Goal: Task Accomplishment & Management: Complete application form

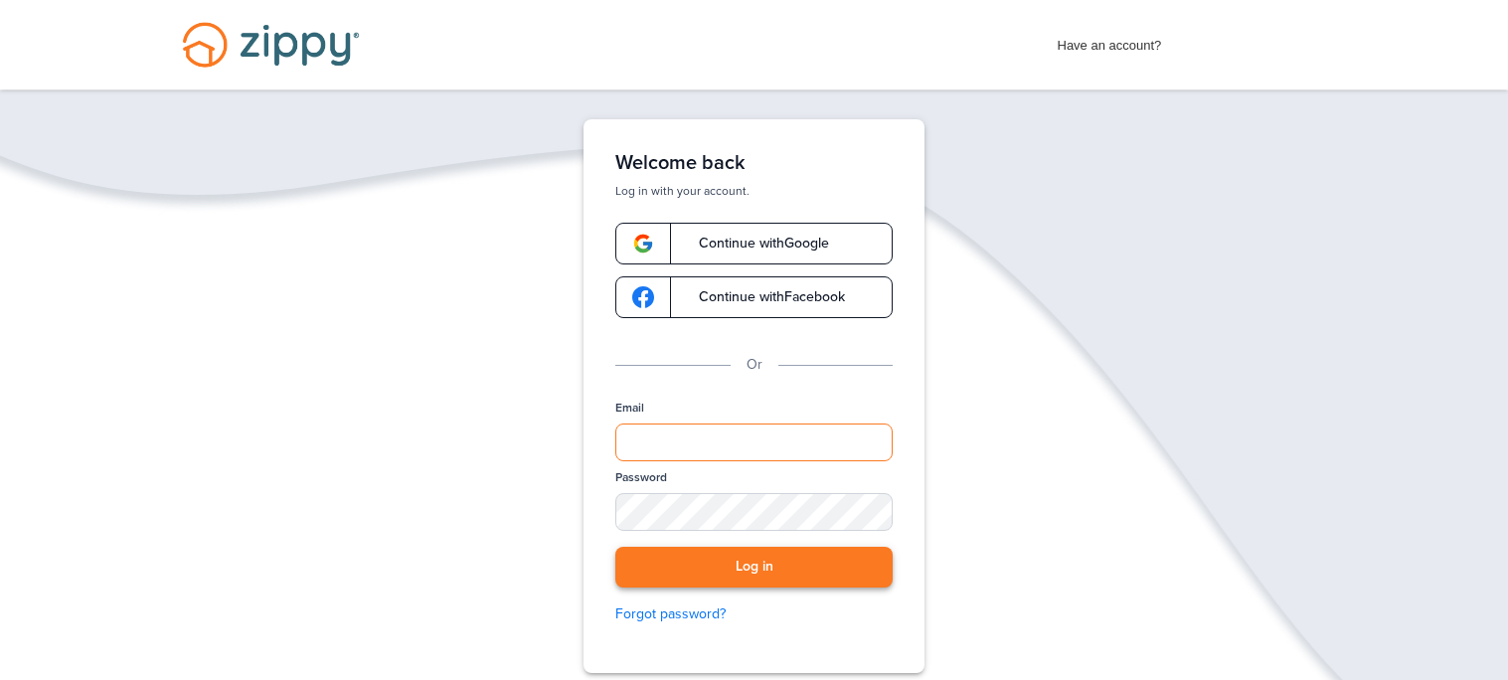
type input "**********"
click at [735, 558] on button "Log in" at bounding box center [753, 567] width 277 height 41
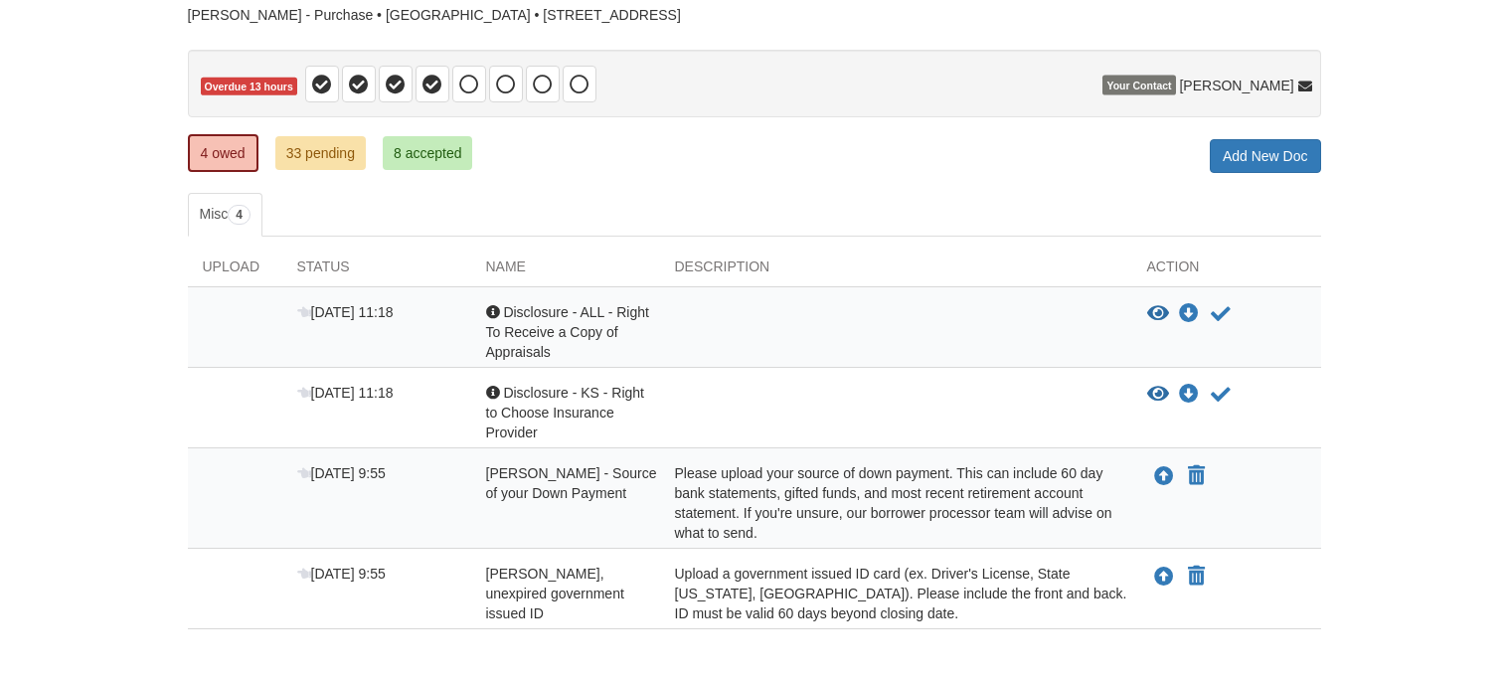
scroll to position [151, 0]
click at [1162, 568] on icon "Upload Manuel Madrigal - Valid, unexpired government issued ID" at bounding box center [1164, 578] width 20 height 20
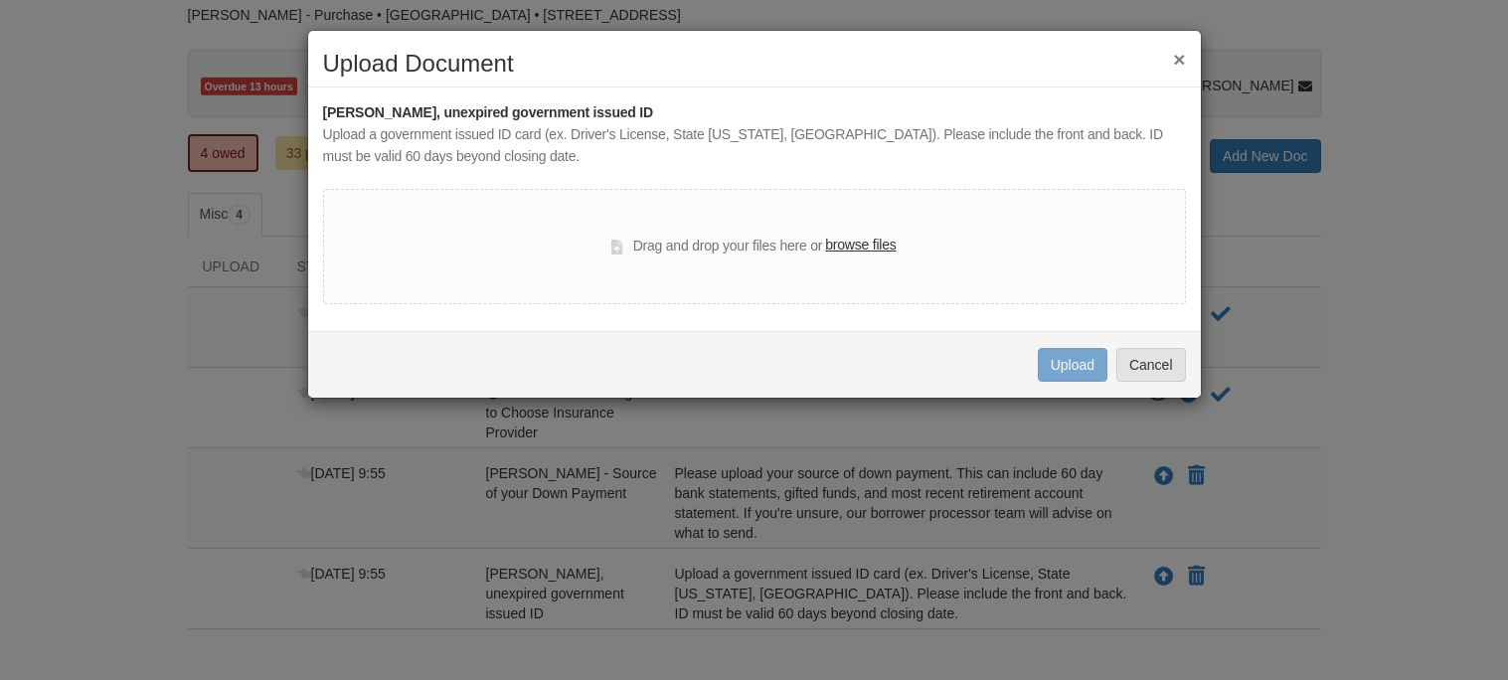
click at [855, 241] on label "browse files" at bounding box center [860, 246] width 71 height 22
click at [0, 0] on input "browse files" at bounding box center [0, 0] width 0 height 0
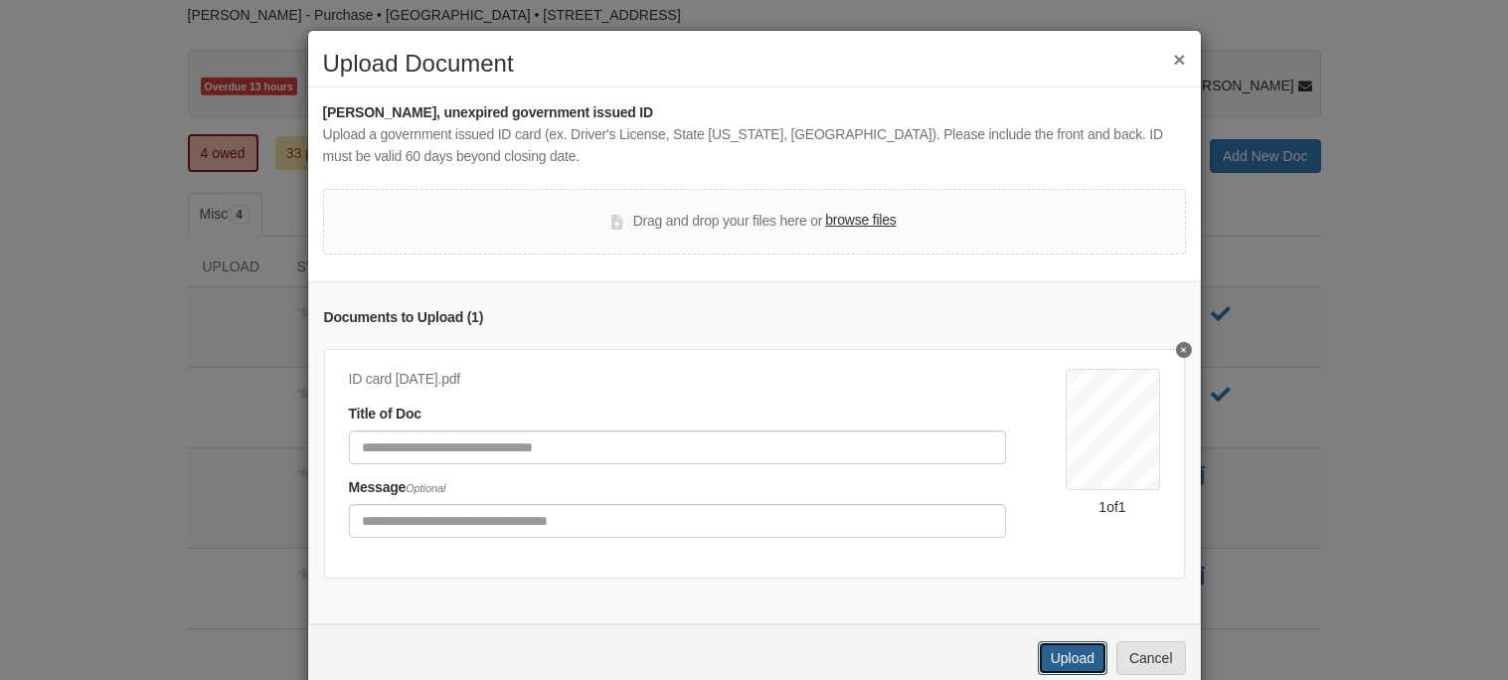
click at [1078, 652] on button "Upload" at bounding box center [1073, 658] width 70 height 34
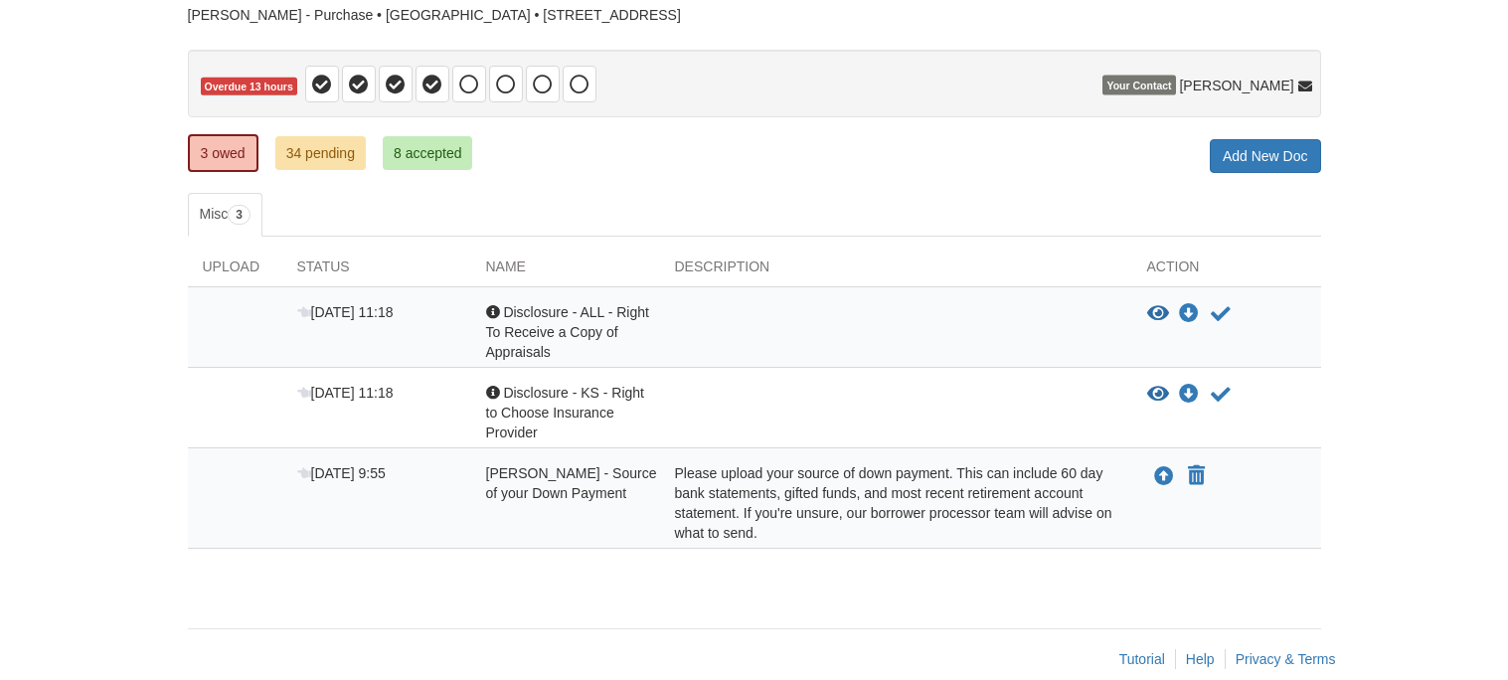
scroll to position [151, 0]
click at [1157, 467] on icon "Upload Manuel Madrigal - Source of your Down Payment" at bounding box center [1164, 477] width 20 height 20
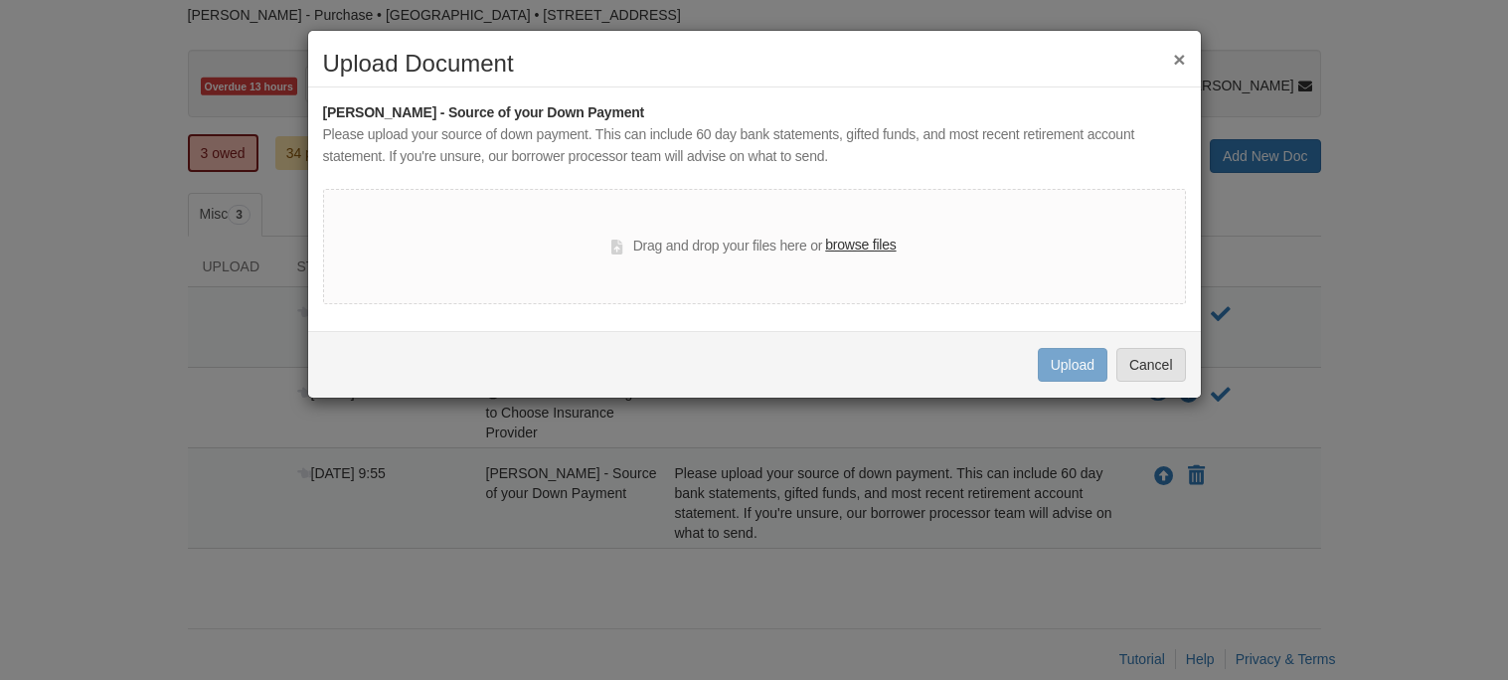
click at [860, 241] on label "browse files" at bounding box center [860, 246] width 71 height 22
click at [0, 0] on input "browse files" at bounding box center [0, 0] width 0 height 0
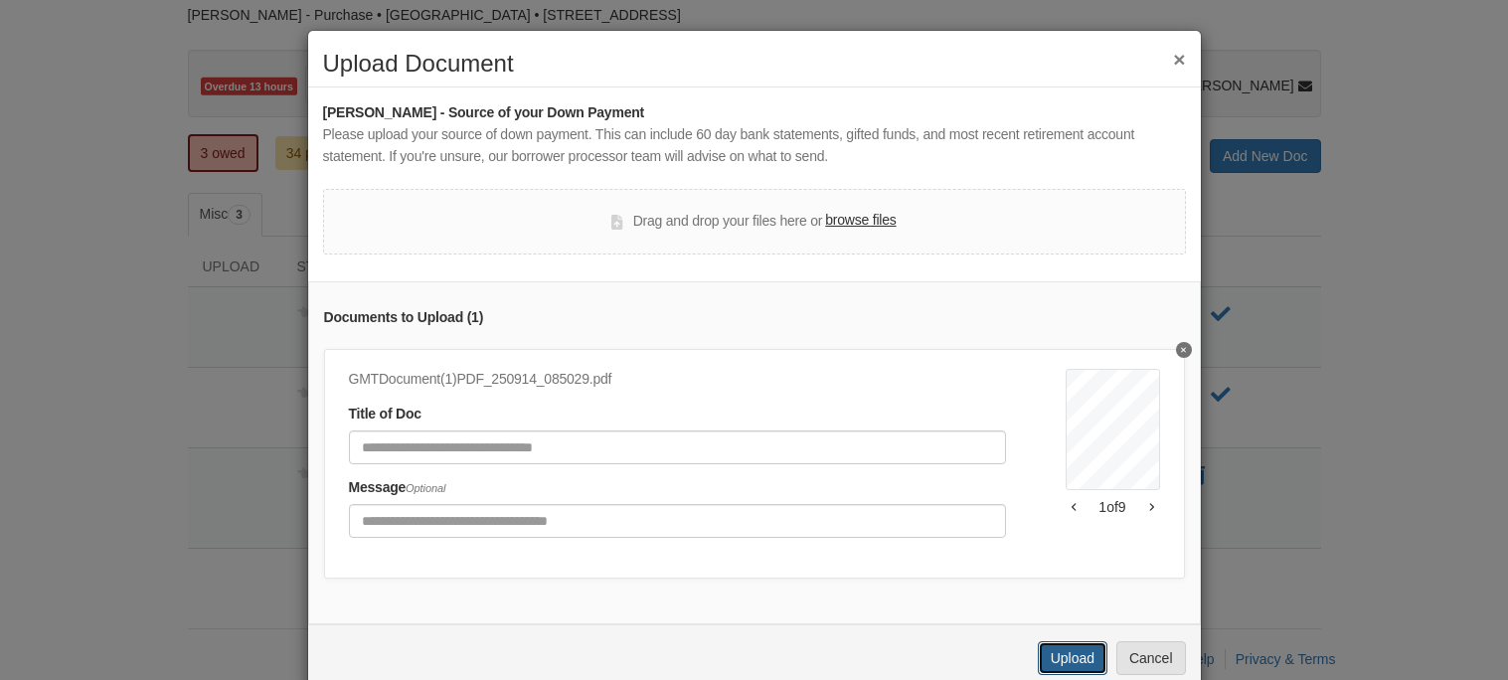
click at [1073, 651] on button "Upload" at bounding box center [1073, 658] width 70 height 34
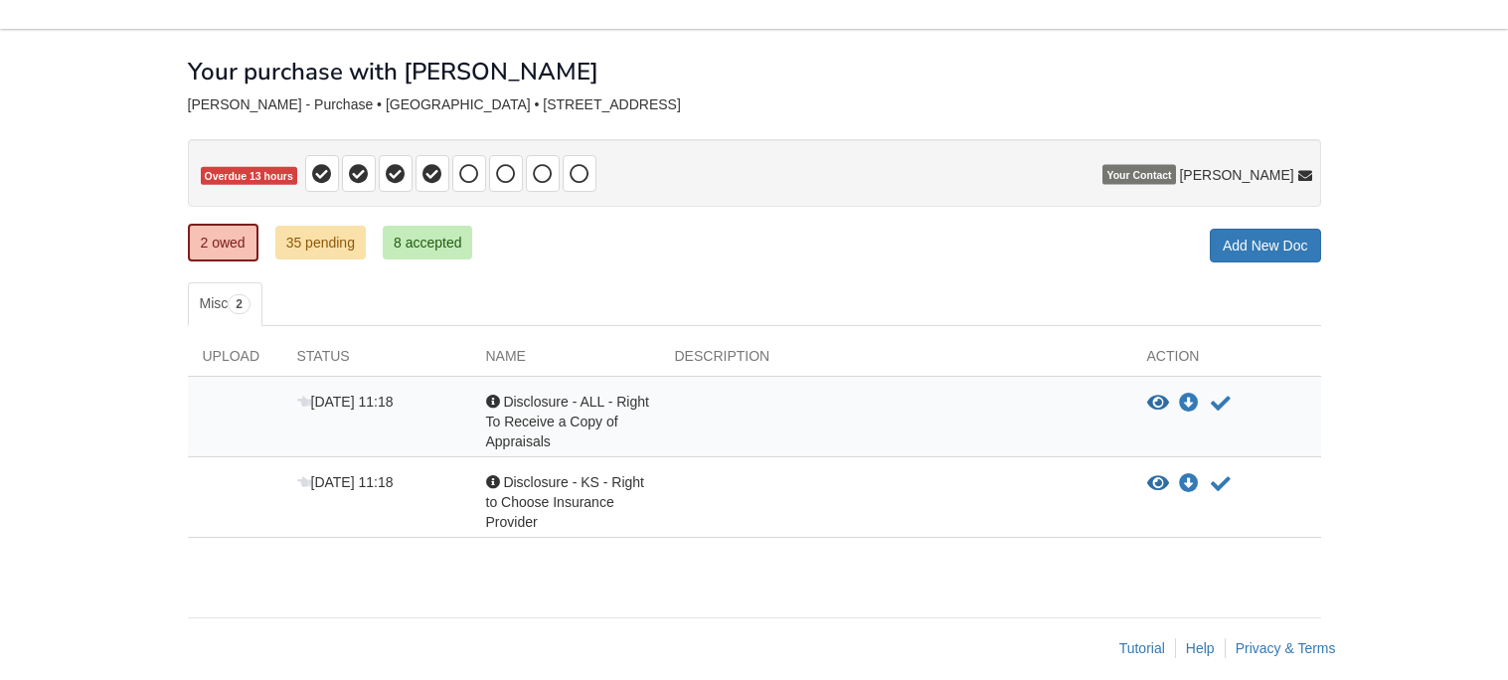
scroll to position [62, 0]
